Goal: Information Seeking & Learning: Find specific fact

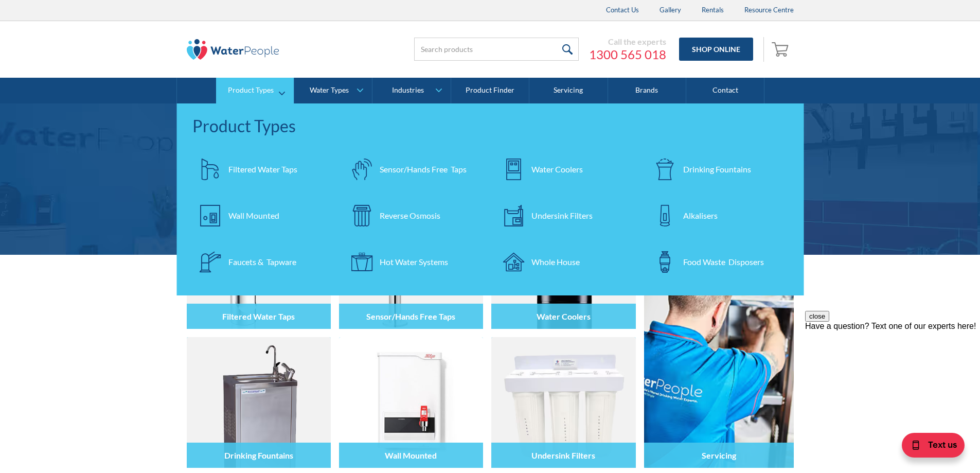
click at [290, 171] on div "Filtered Water Taps" at bounding box center [262, 169] width 69 height 12
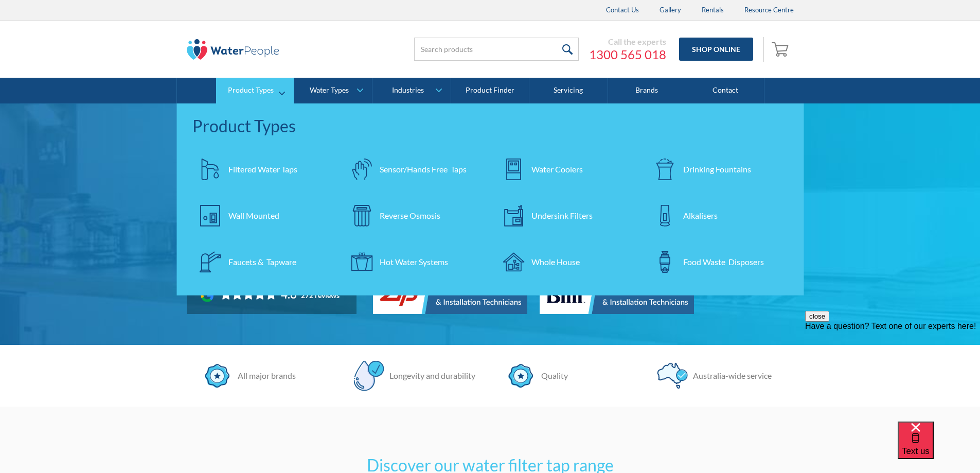
click at [279, 267] on link "Faucets & Tapware" at bounding box center [262, 262] width 141 height 36
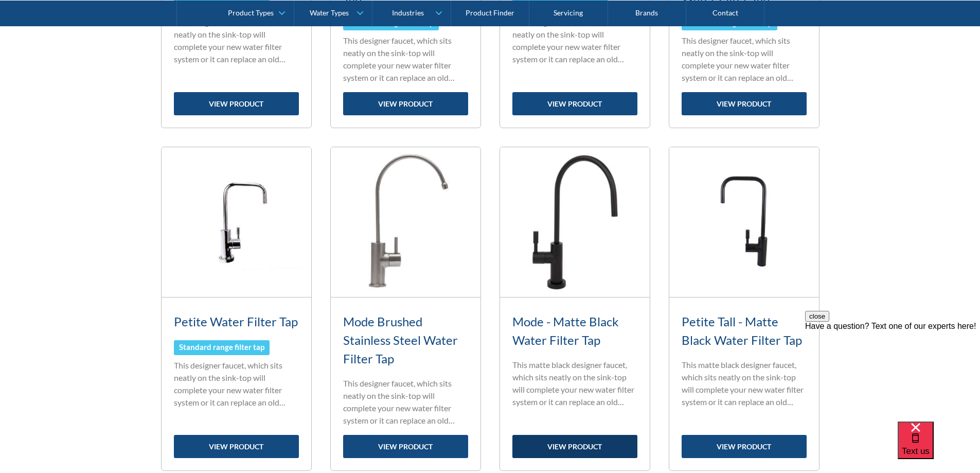
click at [608, 448] on link "view product" at bounding box center [574, 446] width 125 height 23
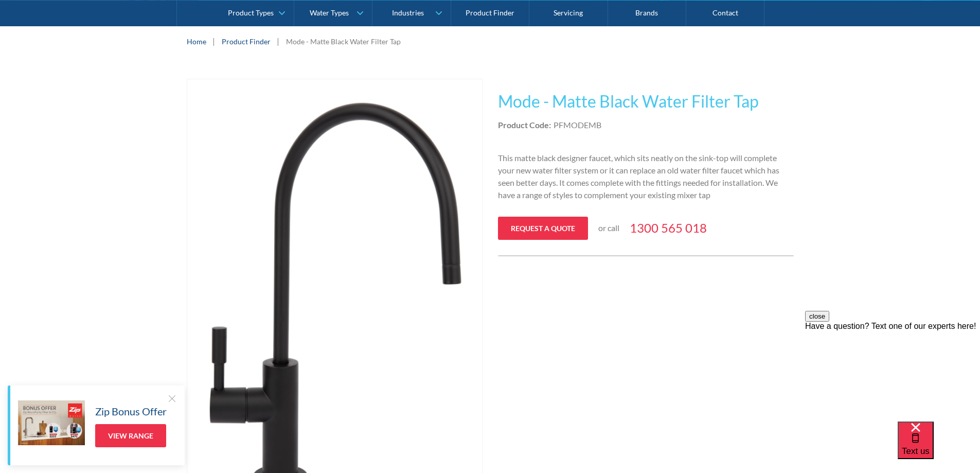
scroll to position [154, 0]
drag, startPoint x: 606, startPoint y: 124, endPoint x: 554, endPoint y: 124, distance: 52.0
click at [554, 124] on div "Product Code: PFMODEMB" at bounding box center [646, 125] width 296 height 12
copy div "PFMODEMB"
